Goal: Navigation & Orientation: Find specific page/section

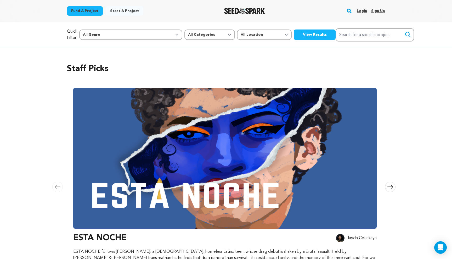
click at [358, 12] on link "Login" at bounding box center [362, 11] width 10 height 8
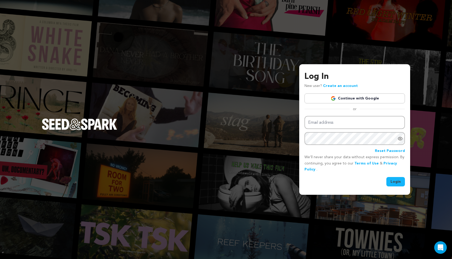
click at [332, 102] on link "Continue with Google" at bounding box center [354, 99] width 100 height 10
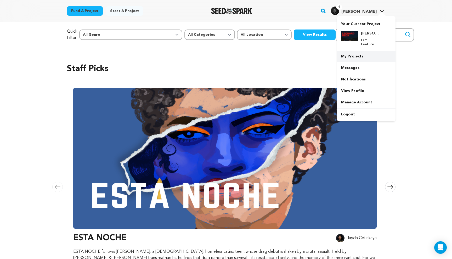
click at [349, 54] on link "My Projects" at bounding box center [366, 57] width 59 height 12
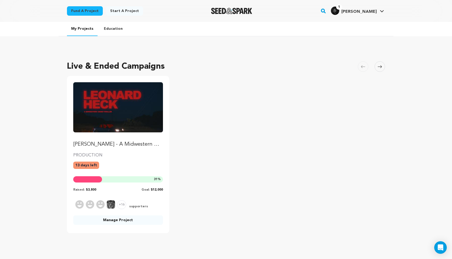
click at [134, 141] on link "[PERSON_NAME] - A Midwestern Crime Thriller" at bounding box center [118, 115] width 90 height 66
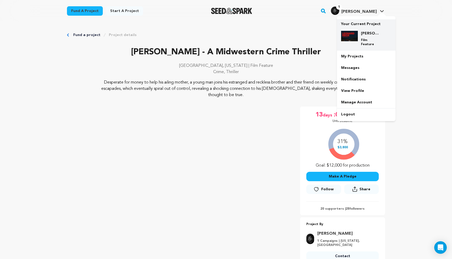
click at [352, 41] on img at bounding box center [349, 36] width 17 height 10
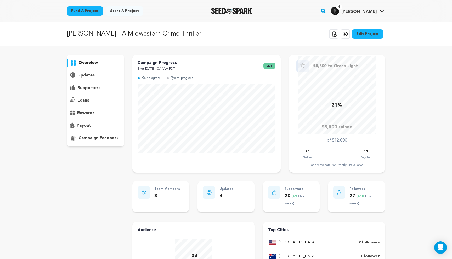
click at [97, 77] on div "updates" at bounding box center [95, 75] width 57 height 8
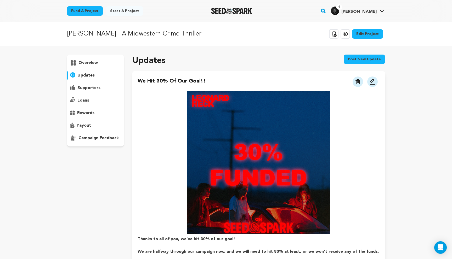
click at [99, 62] on div "overview" at bounding box center [95, 63] width 57 height 8
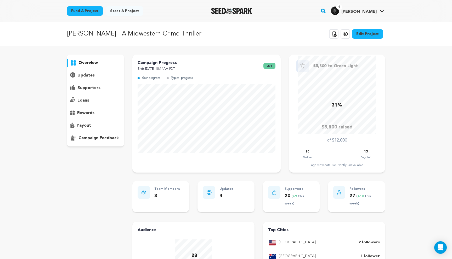
click at [84, 92] on div "overview" at bounding box center [95, 101] width 57 height 92
click at [84, 103] on p "loans" at bounding box center [83, 101] width 12 height 6
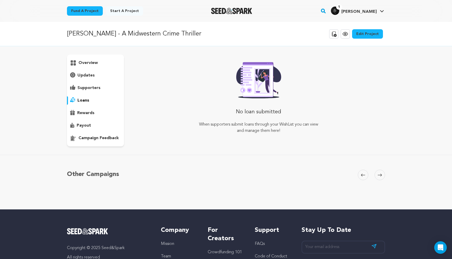
click at [88, 91] on div "supporters" at bounding box center [95, 88] width 57 height 8
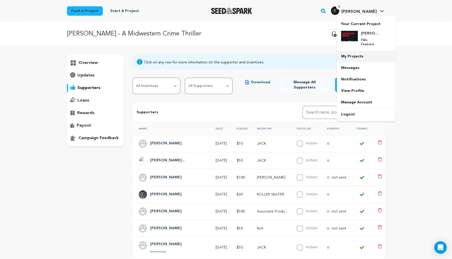
click at [349, 54] on link "My Projects" at bounding box center [366, 57] width 59 height 12
